Goal: Use online tool/utility: Utilize a website feature to perform a specific function

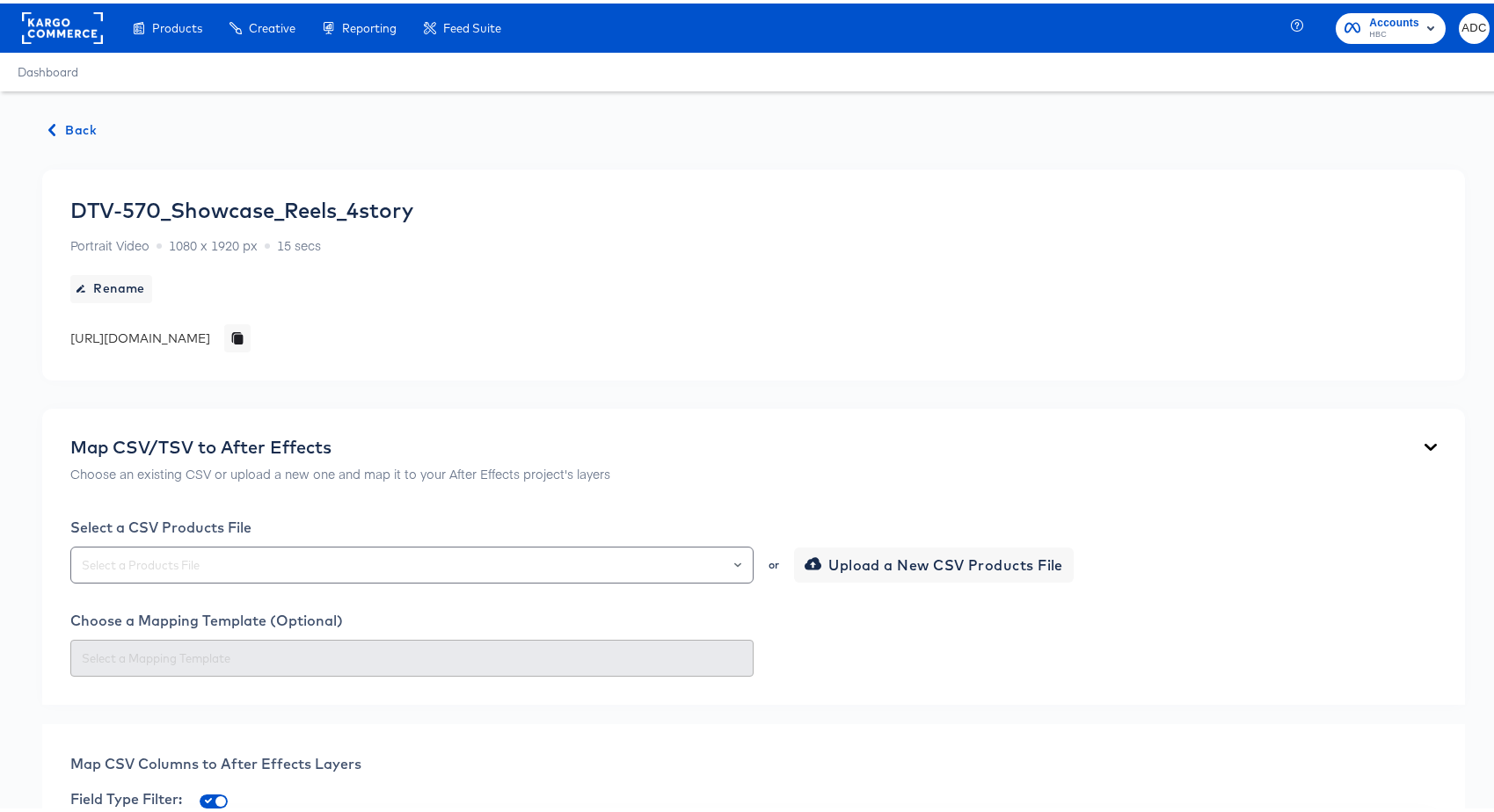
click at [251, 200] on div "DTV-570_Showcase_Reels_4story" at bounding box center [242, 206] width 343 height 24
copy div "570_Showcase_Reels_4story"
